Goal: Transaction & Acquisition: Subscribe to service/newsletter

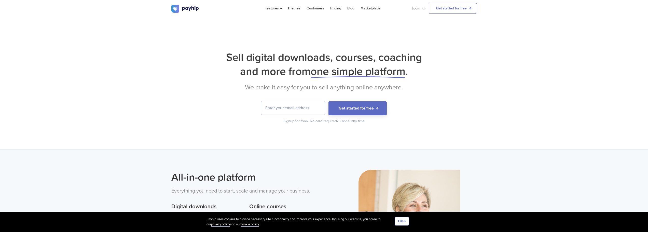
click at [277, 109] on input "email" at bounding box center [293, 107] width 64 height 13
type input "p"
click at [308, 146] on div "Sell digital downloads, courses, coaching and more from one simple platform . W…" at bounding box center [324, 83] width 648 height 132
click at [295, 110] on input "email" at bounding box center [293, 107] width 64 height 13
drag, startPoint x: 288, startPoint y: 108, endPoint x: 255, endPoint y: 107, distance: 32.6
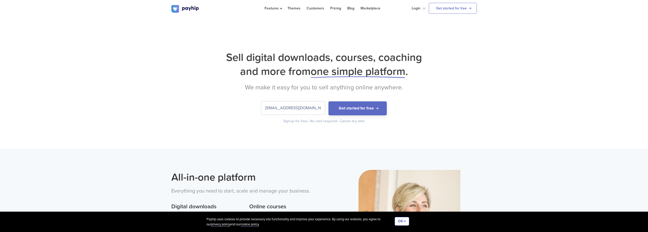
click at [255, 107] on form "[EMAIL_ADDRESS][DOMAIN_NAME] Get started for free" at bounding box center [323, 108] width 305 height 14
drag, startPoint x: 288, startPoint y: 107, endPoint x: 250, endPoint y: 104, distance: 37.6
click at [250, 105] on form "[EMAIL_ADDRESS][DOMAIN_NAME] Get started for free" at bounding box center [323, 108] width 305 height 14
click at [354, 109] on button "Get started for free" at bounding box center [357, 108] width 58 height 14
click at [279, 108] on input "[PERSON_NAME],[EMAIL_ADDRESS][DOMAIN_NAME]" at bounding box center [293, 107] width 64 height 13
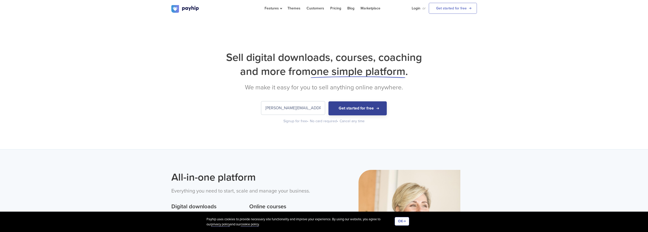
type input "[PERSON_NAME][EMAIL_ADDRESS][DOMAIN_NAME]"
click at [343, 114] on button "Get started for free" at bounding box center [357, 108] width 58 height 14
